Goal: Transaction & Acquisition: Obtain resource

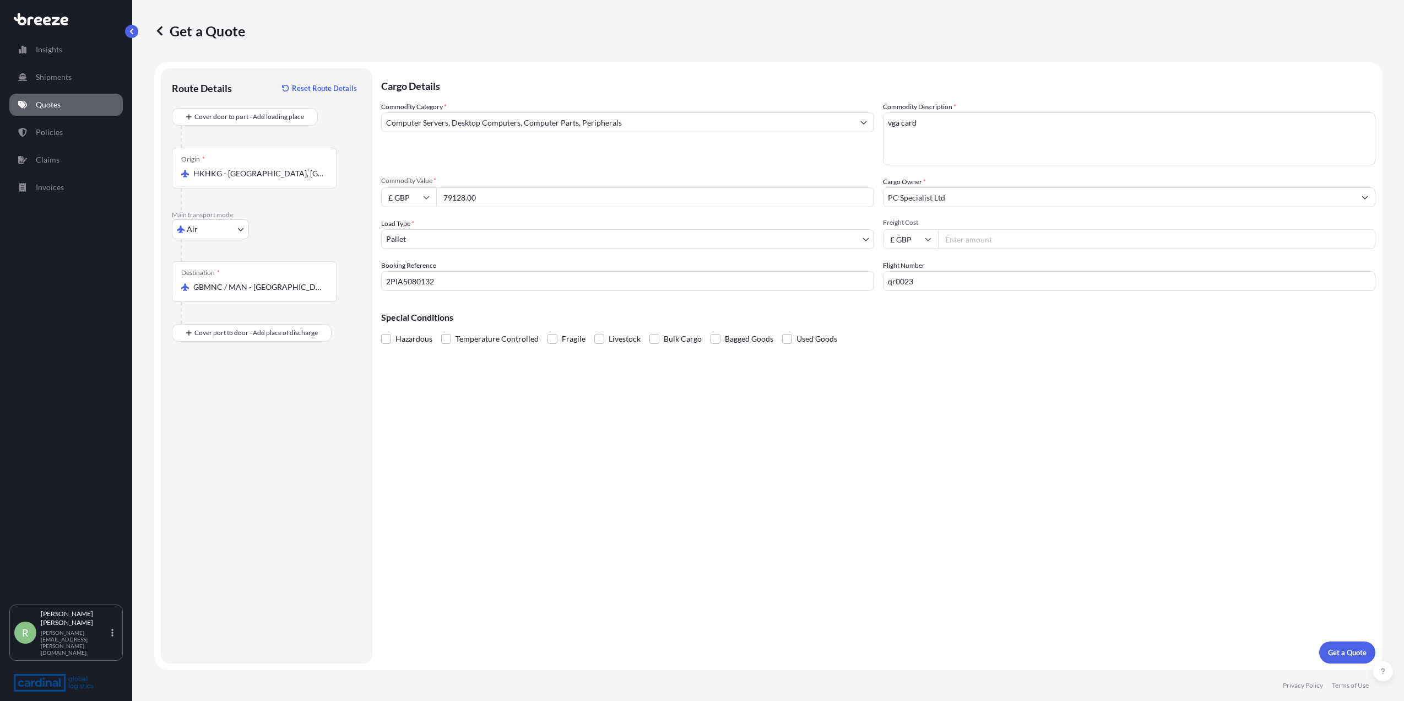
select select "Air"
select select "1"
click at [968, 243] on input "Freight Cost" at bounding box center [1157, 239] width 438 height 20
type input "1307.05"
click at [1350, 655] on p "Get a Quote" at bounding box center [1347, 652] width 39 height 11
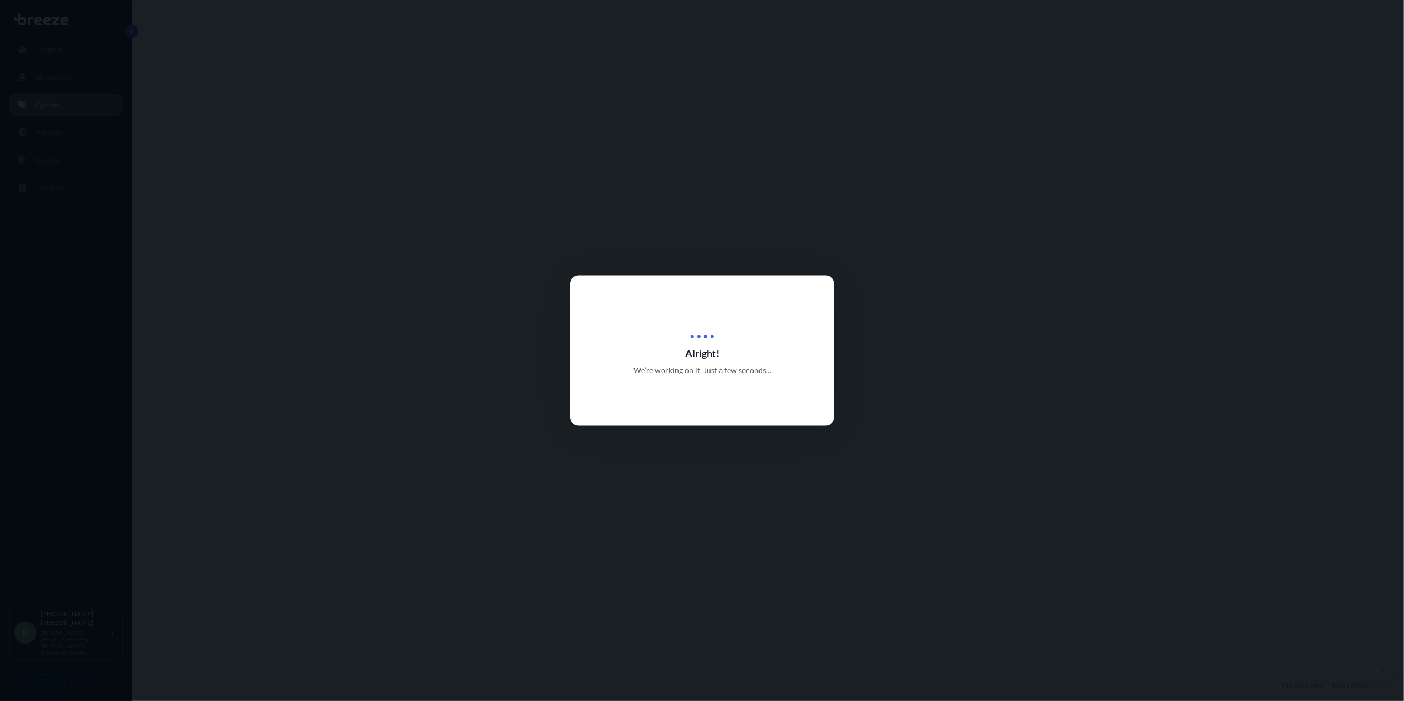
select select "Air"
select select "1"
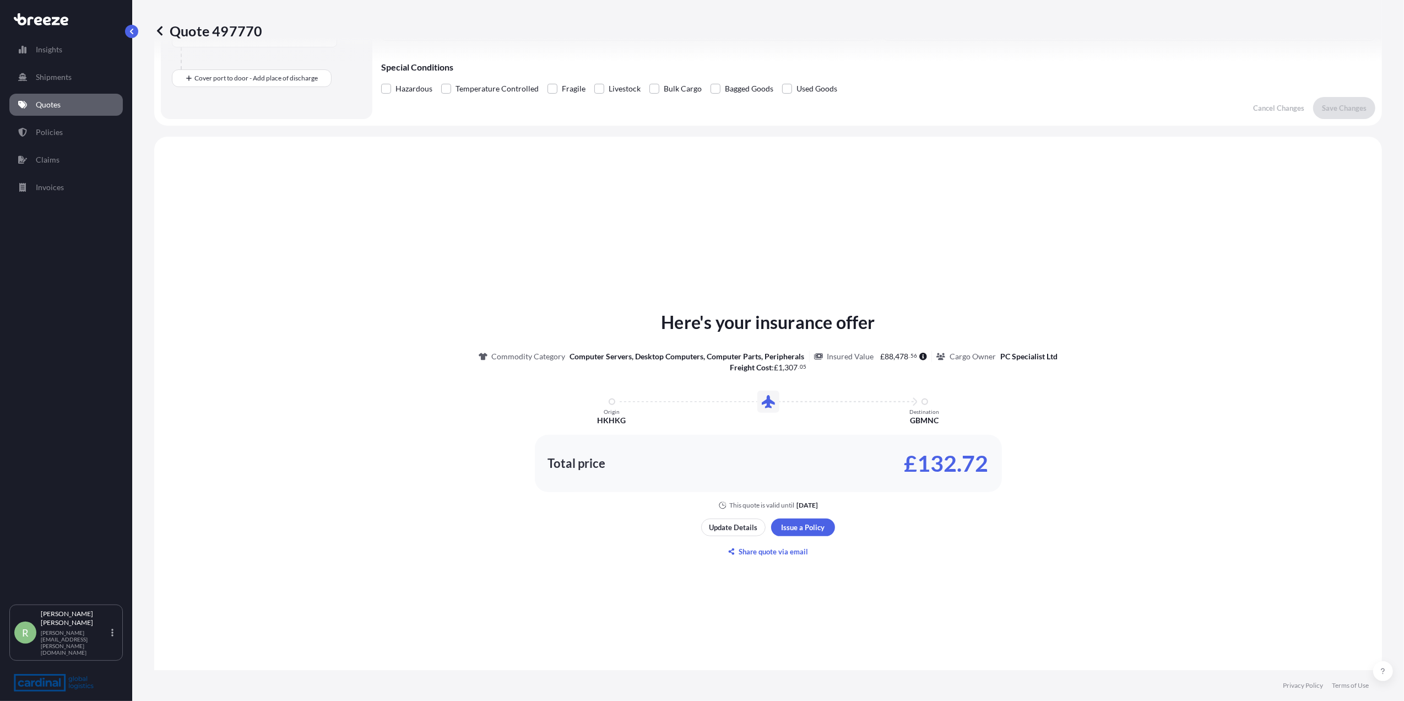
scroll to position [325, 0]
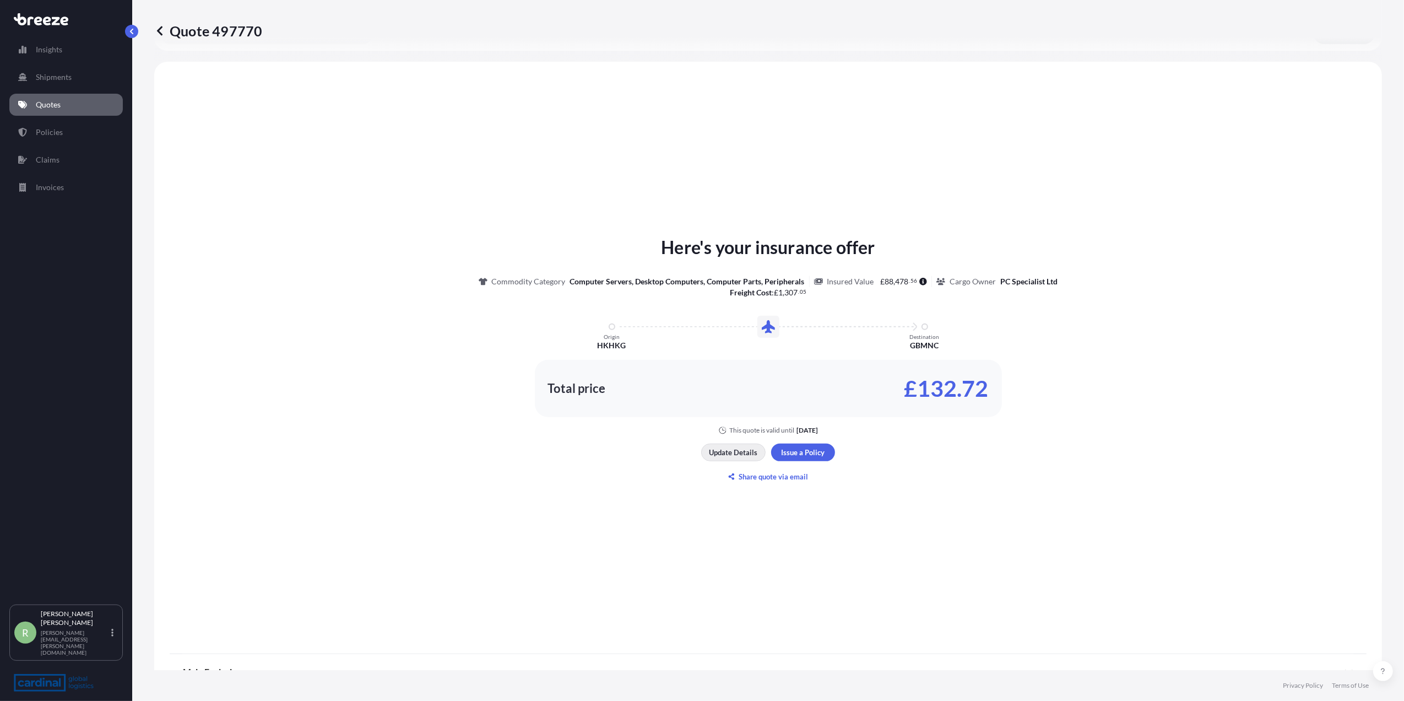
click at [732, 450] on p "Update Details" at bounding box center [734, 452] width 48 height 11
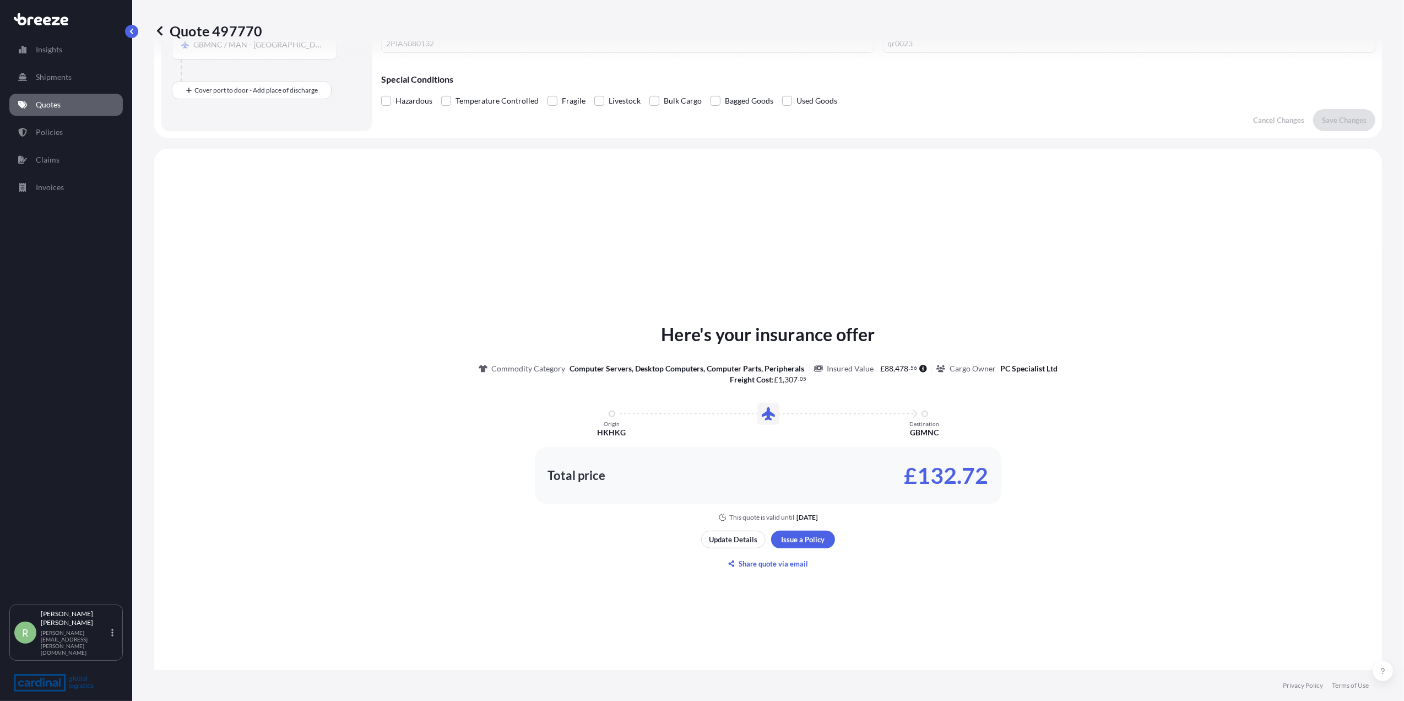
scroll to position [311, 0]
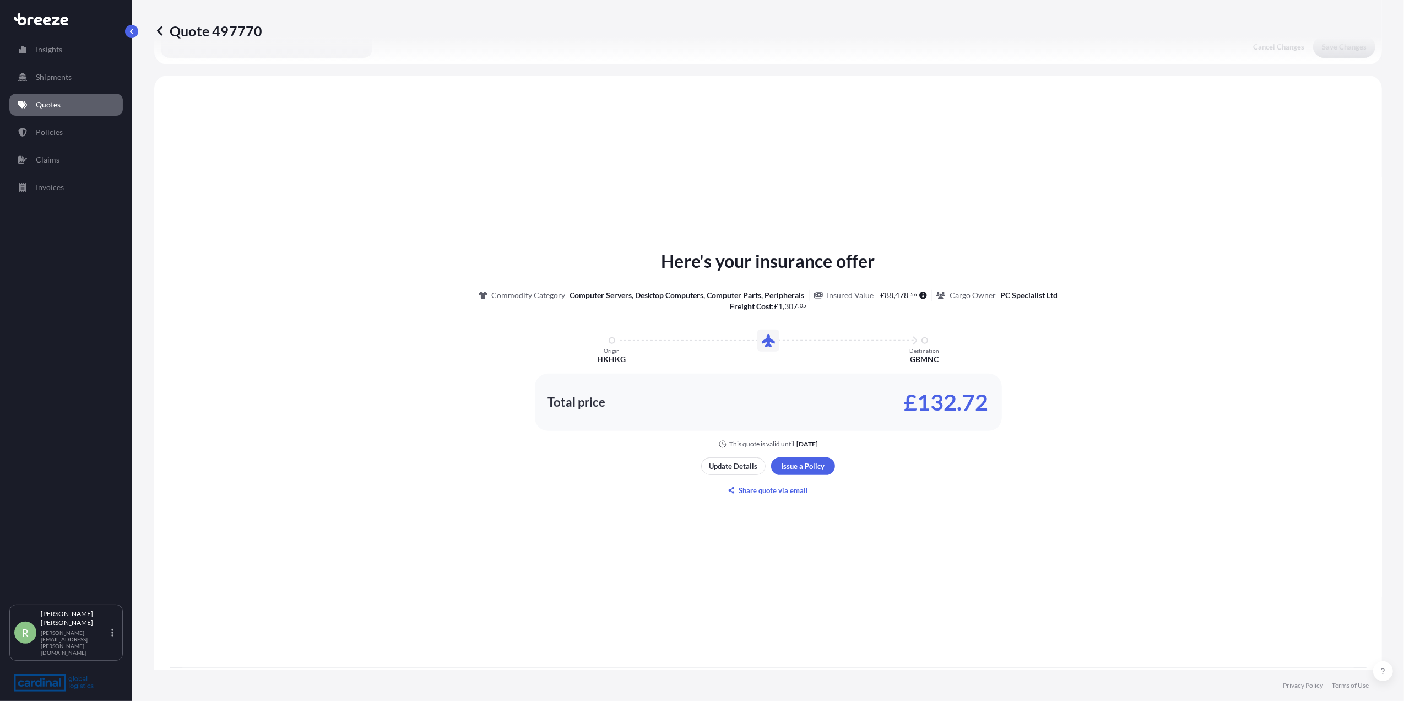
click at [809, 454] on div "Here's your insurance offer Commodity Category Computer Servers, Desktop Comput…" at bounding box center [768, 373] width 1197 height 565
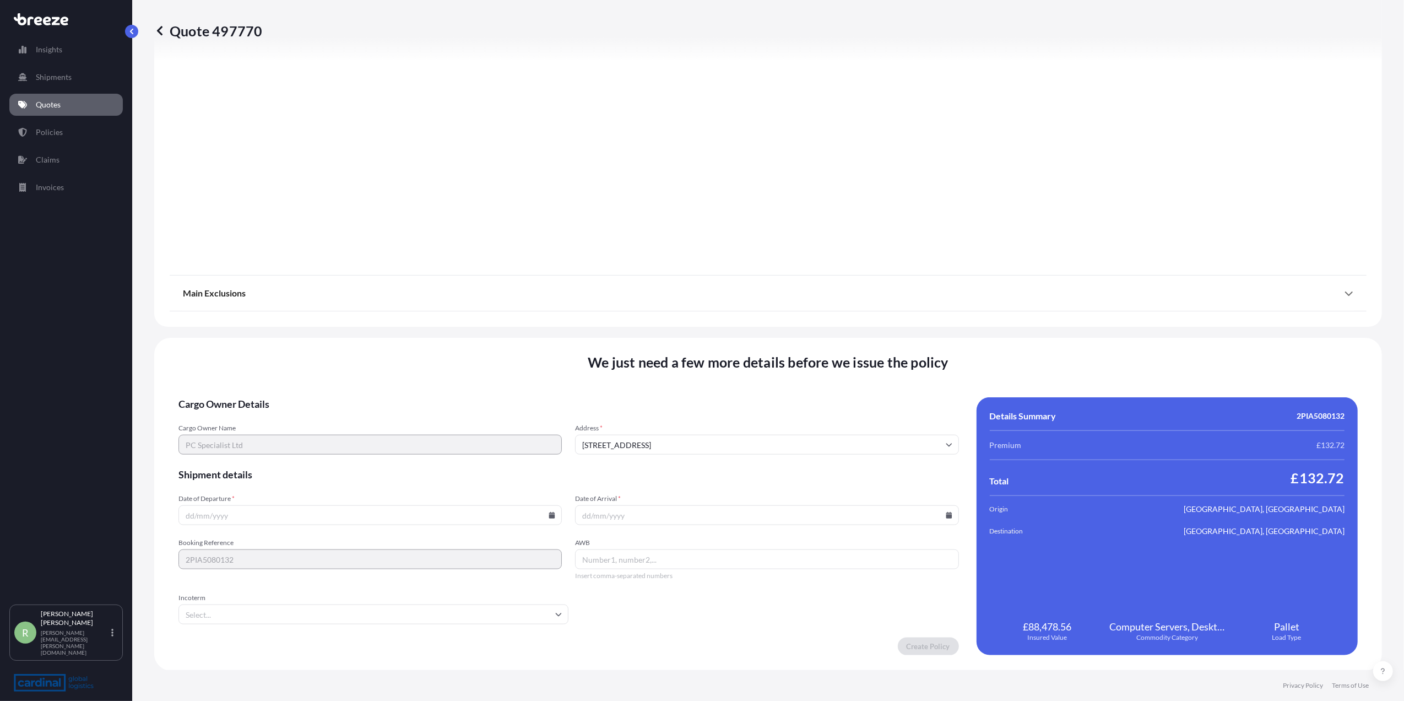
scroll to position [1048, 0]
click at [759, 505] on input "Date of Arrival *" at bounding box center [766, 515] width 383 height 20
click at [943, 521] on input "Date of Arrival *" at bounding box center [766, 515] width 383 height 20
click at [944, 518] on input "Date of Arrival *" at bounding box center [766, 515] width 383 height 20
click at [946, 514] on icon at bounding box center [949, 514] width 7 height 7
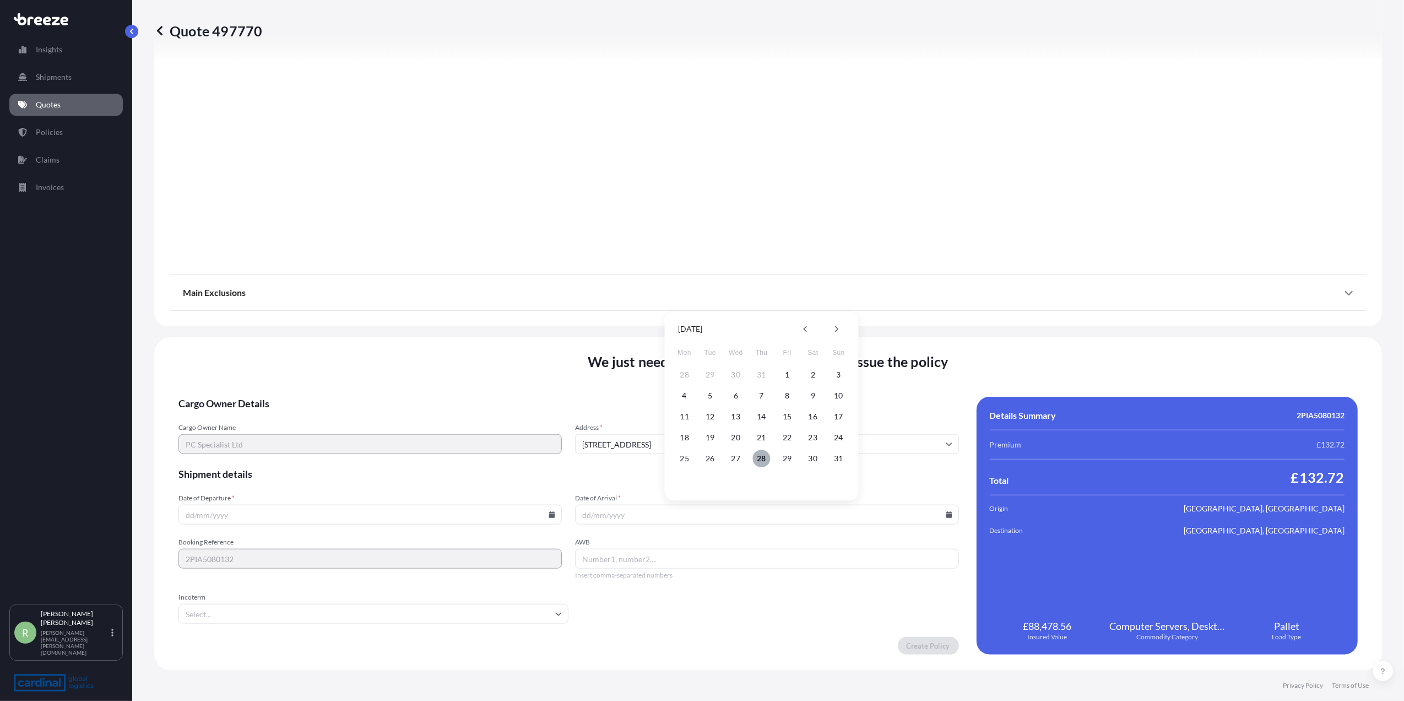
click at [761, 461] on button "28" at bounding box center [762, 459] width 18 height 18
type input "[DATE]"
click at [631, 561] on input "AWB" at bounding box center [766, 559] width 383 height 20
paste input "15703701714"
click at [647, 558] on input "15703701714," at bounding box center [766, 559] width 383 height 20
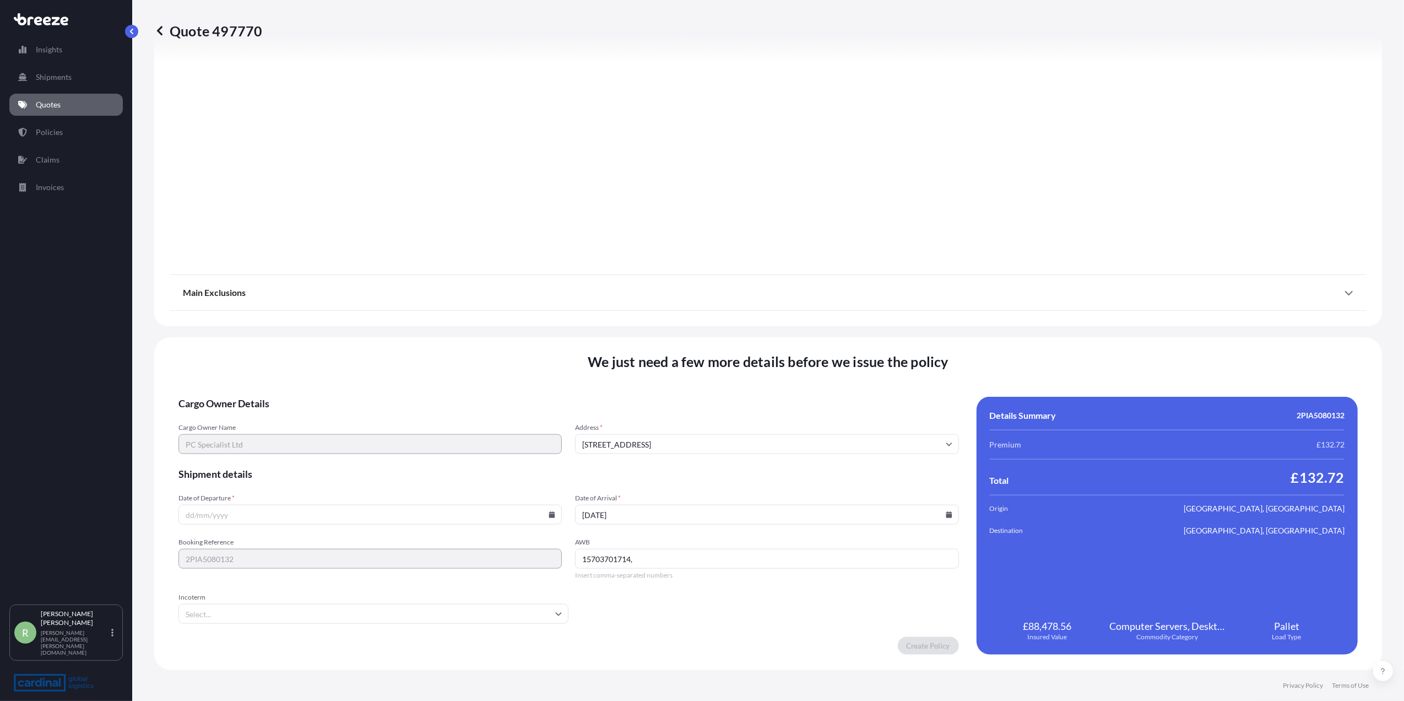
paste input "3HEA5080035"
click at [631, 558] on input "15703701714, 3HEA5080035" at bounding box center [766, 559] width 383 height 20
type input "15703701714, 3HEA5080035"
click at [278, 616] on input "Incoterm" at bounding box center [374, 614] width 390 height 20
type input "exw"
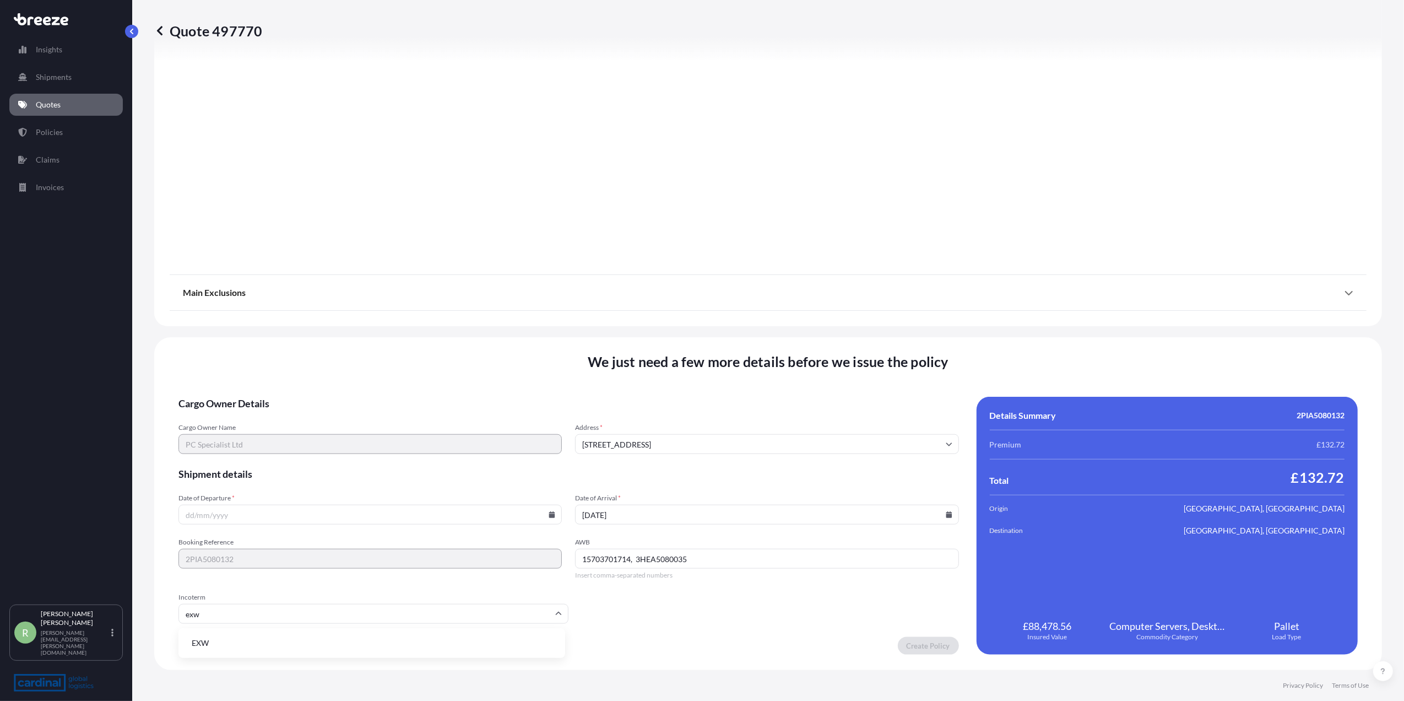
click at [257, 633] on li "EXW" at bounding box center [372, 643] width 378 height 21
click at [254, 515] on input "Date of Departure *" at bounding box center [370, 515] width 383 height 20
click at [549, 514] on icon at bounding box center [552, 514] width 7 height 7
click at [338, 456] on button "27" at bounding box center [343, 459] width 18 height 18
type input "[DATE]"
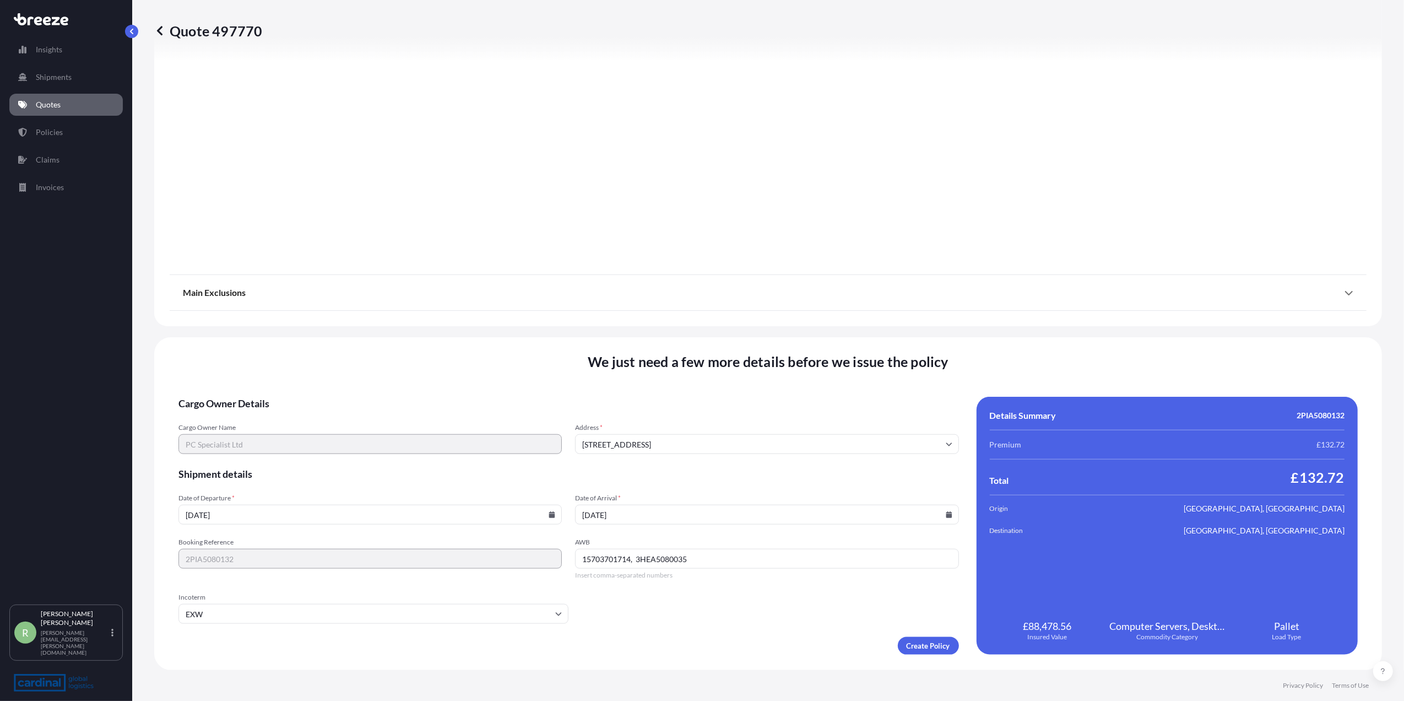
click at [593, 560] on input "15703701714, 3HEA5080035" at bounding box center [766, 559] width 383 height 20
type input "15703701714, 3HEA5080035"
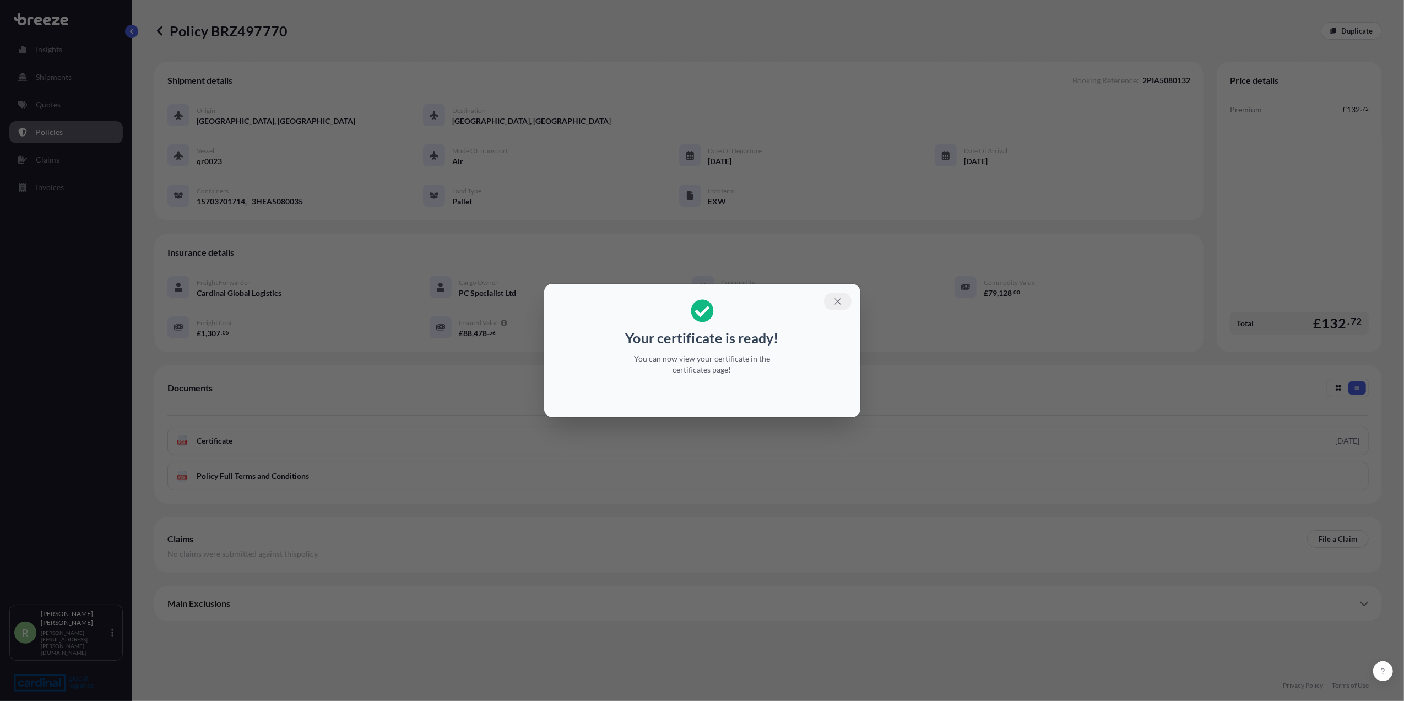
click at [836, 302] on icon "button" at bounding box center [838, 301] width 6 height 6
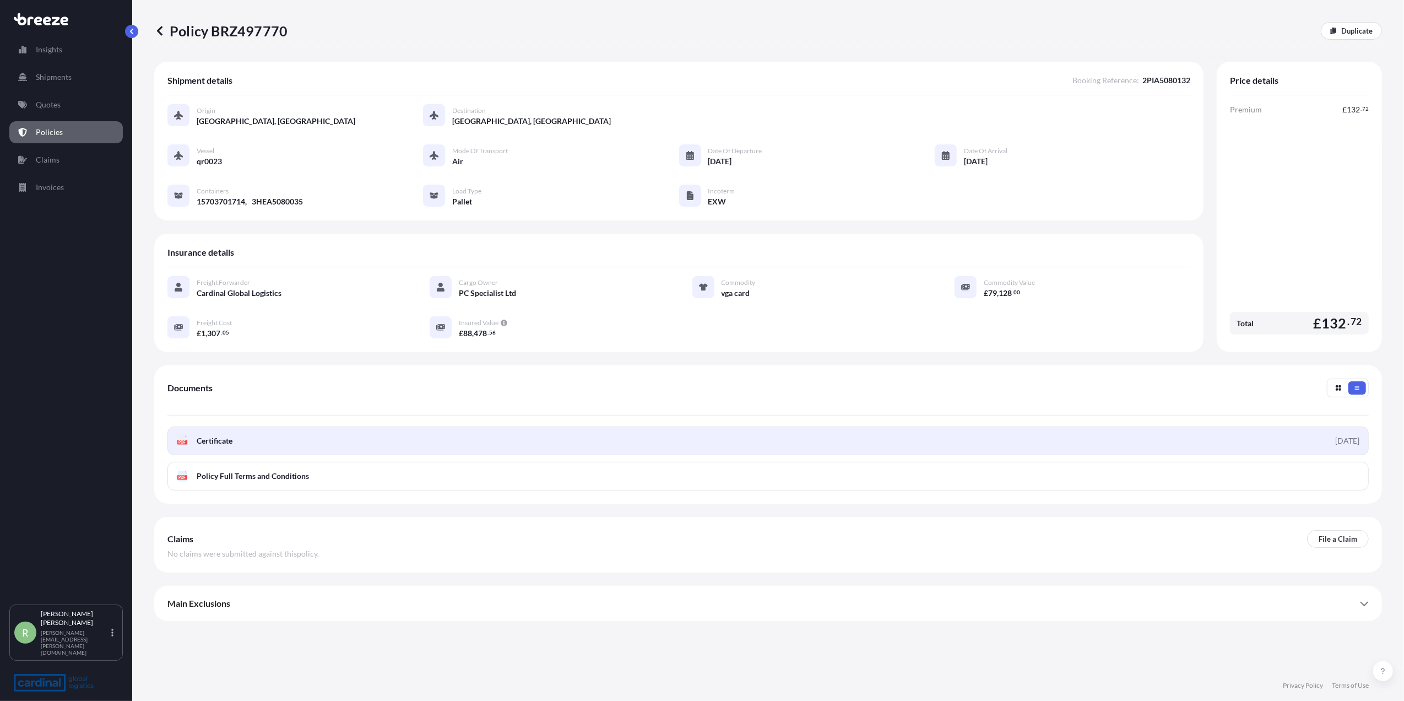
click at [281, 449] on link "PDF Certificate [DATE]" at bounding box center [769, 440] width 1202 height 29
